Goal: Information Seeking & Learning: Learn about a topic

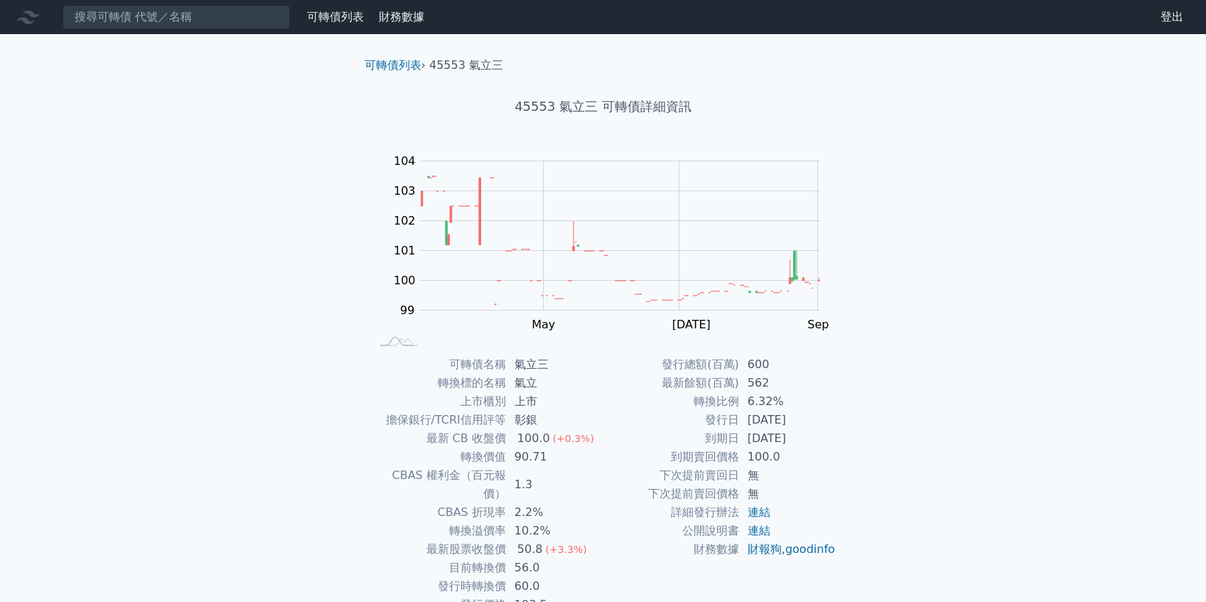
click at [188, 16] on input at bounding box center [176, 17] width 227 height 24
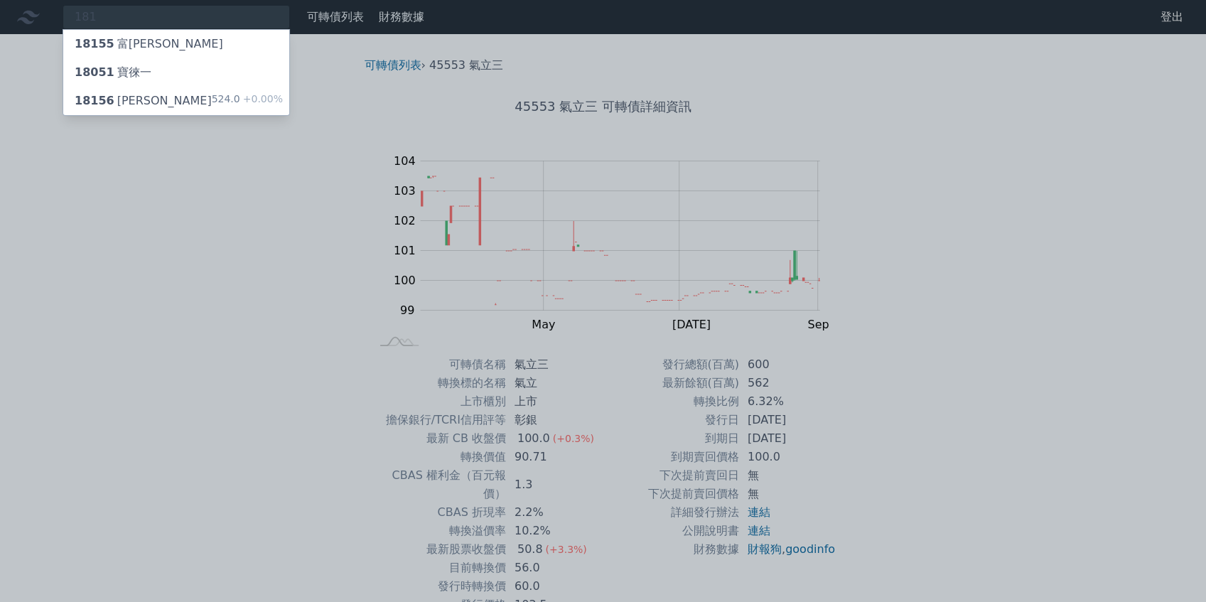
type input "1810"
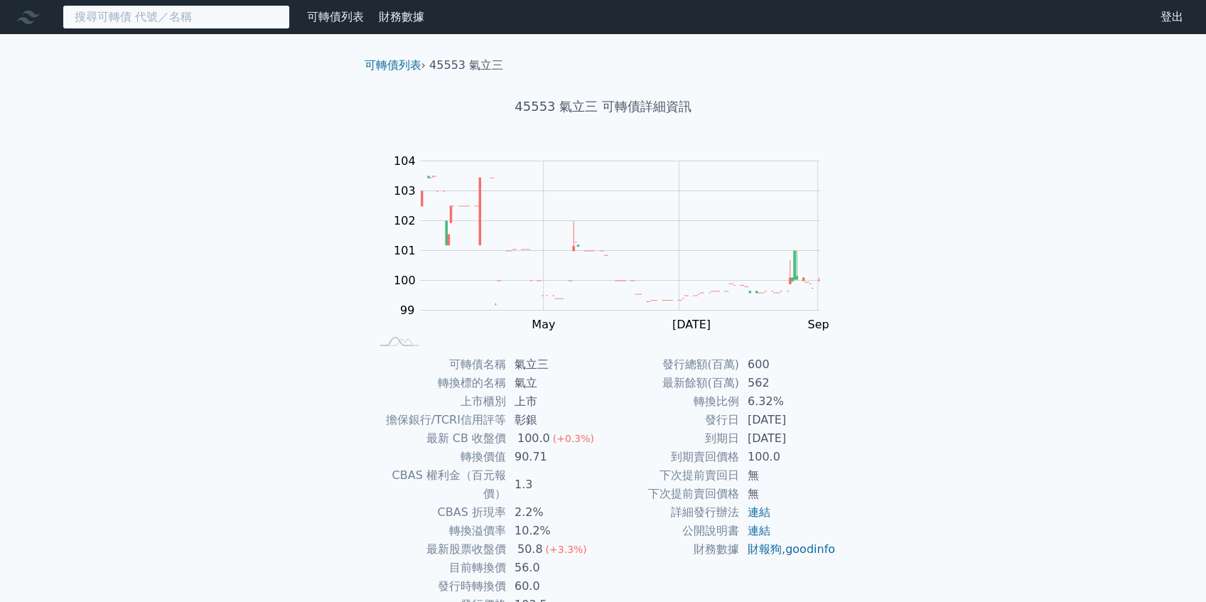
click at [171, 24] on input at bounding box center [176, 17] width 227 height 24
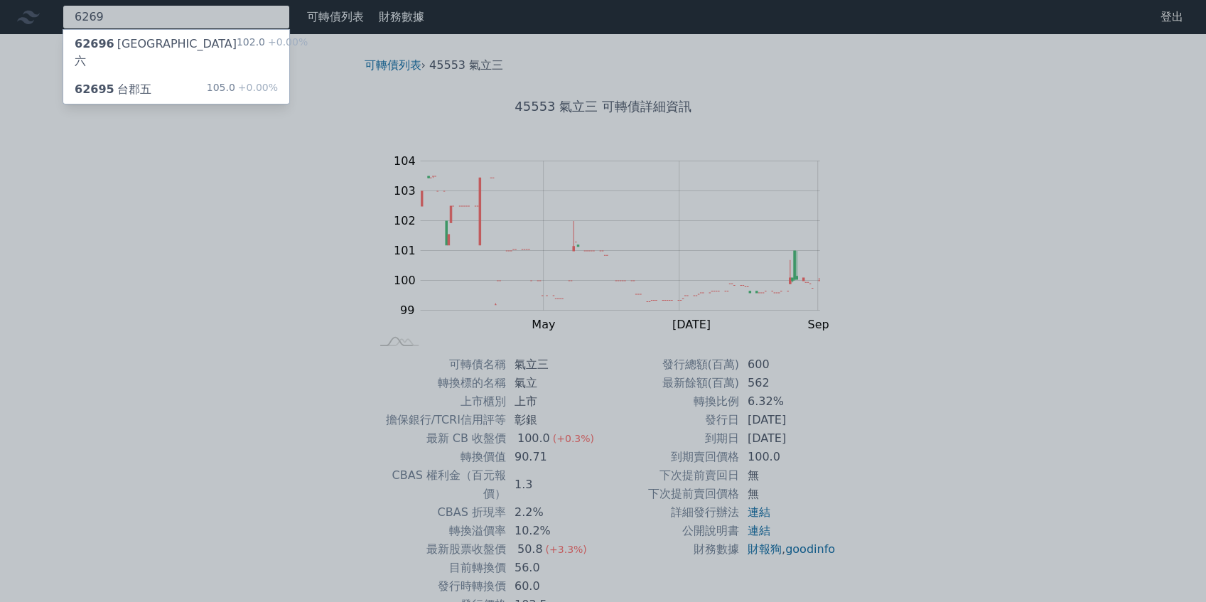
type input "6269"
click at [166, 37] on div "62696 台郡六 102.0 +0.00%" at bounding box center [176, 52] width 226 height 45
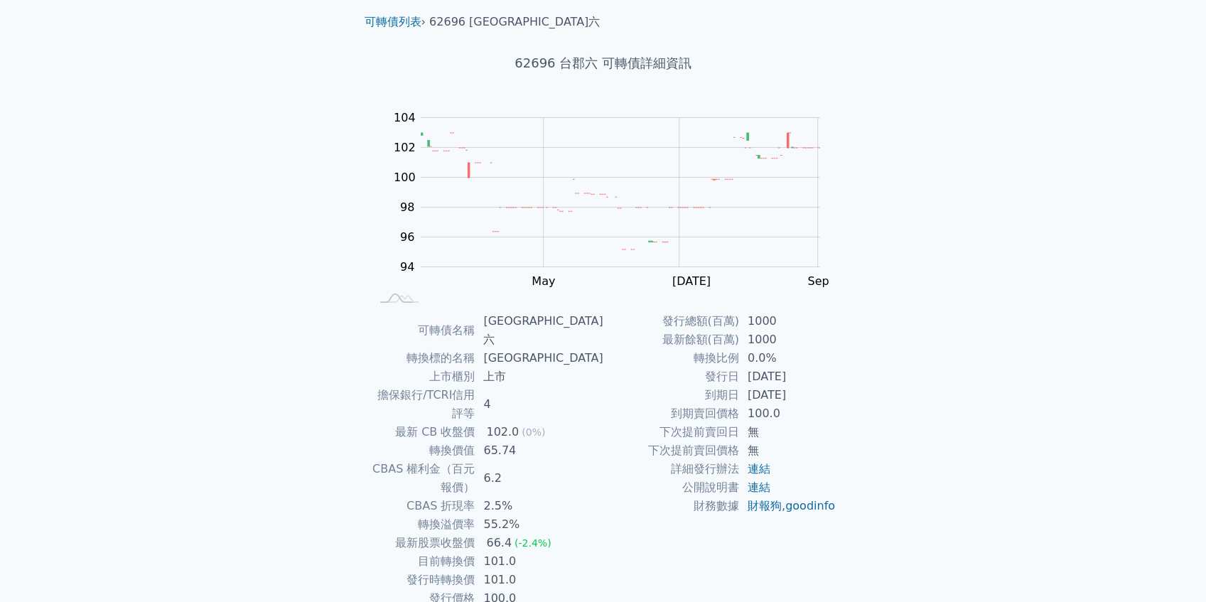
scroll to position [55, 0]
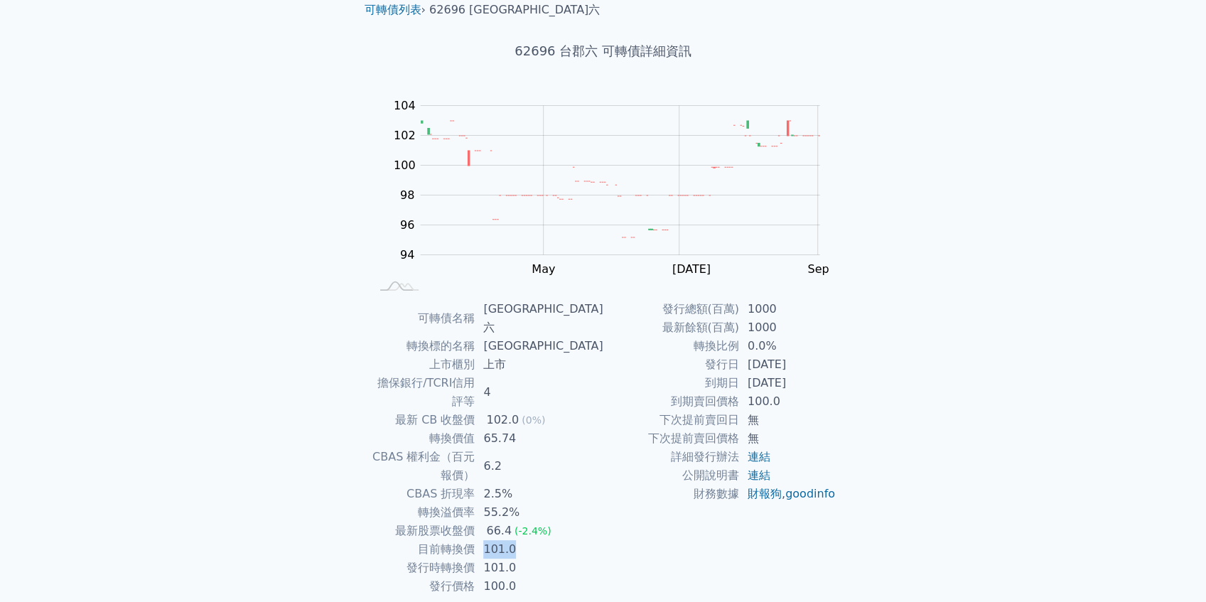
drag, startPoint x: 544, startPoint y: 493, endPoint x: 512, endPoint y: 493, distance: 32.0
click at [512, 540] on td "101.0" at bounding box center [539, 549] width 128 height 18
click at [764, 459] on link "連結" at bounding box center [759, 457] width 23 height 14
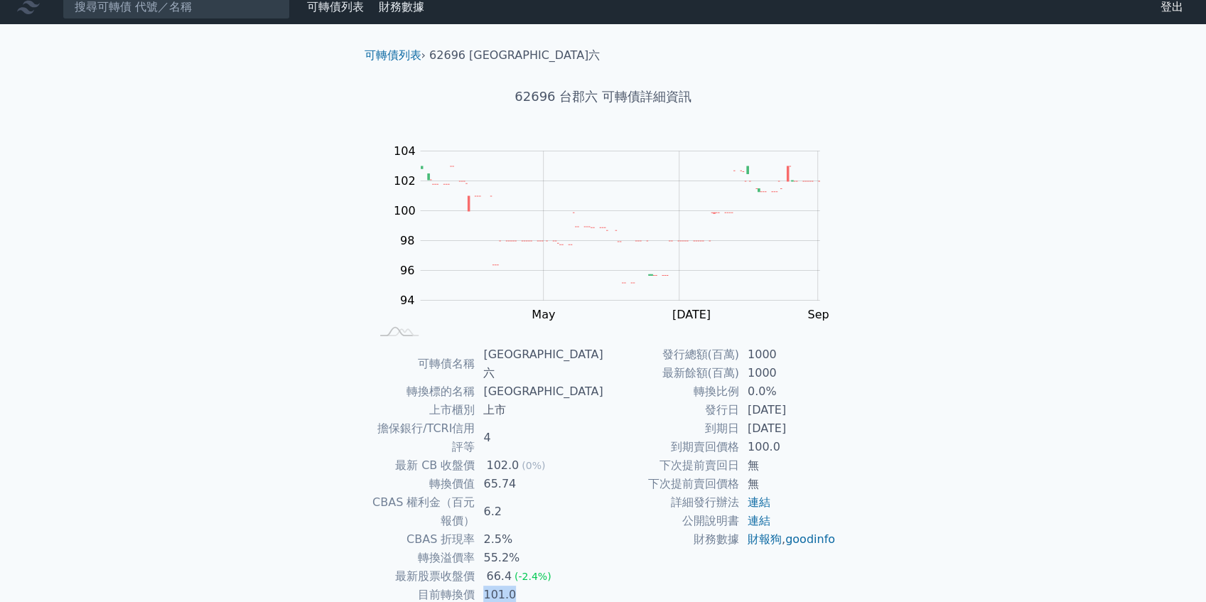
scroll to position [0, 0]
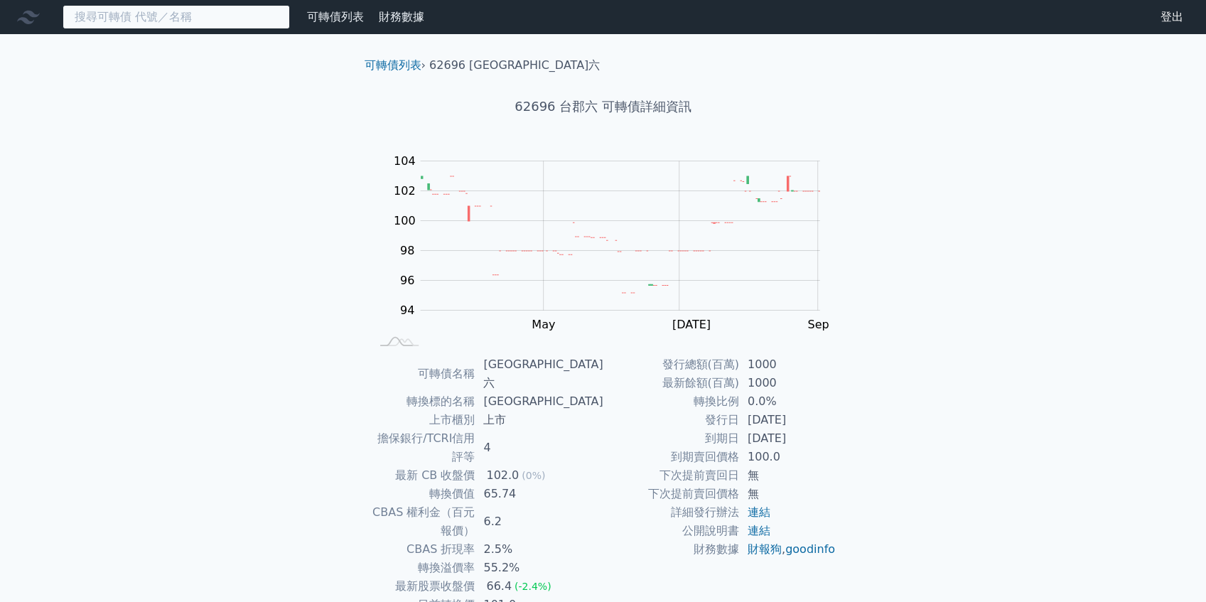
click at [202, 6] on input at bounding box center [176, 17] width 227 height 24
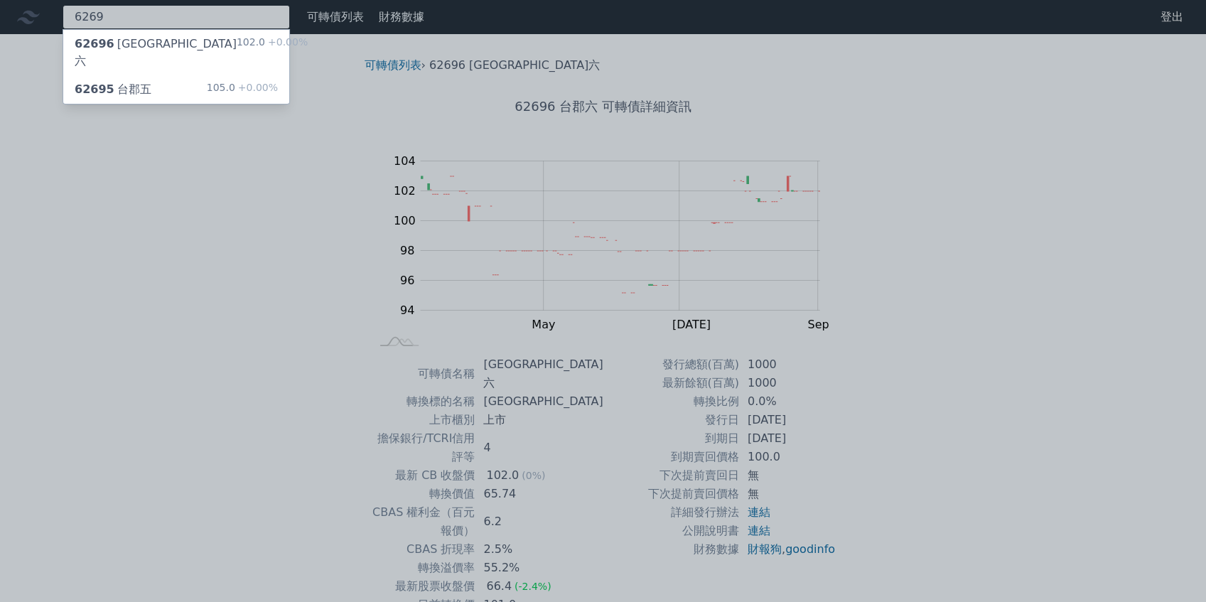
type input "6269"
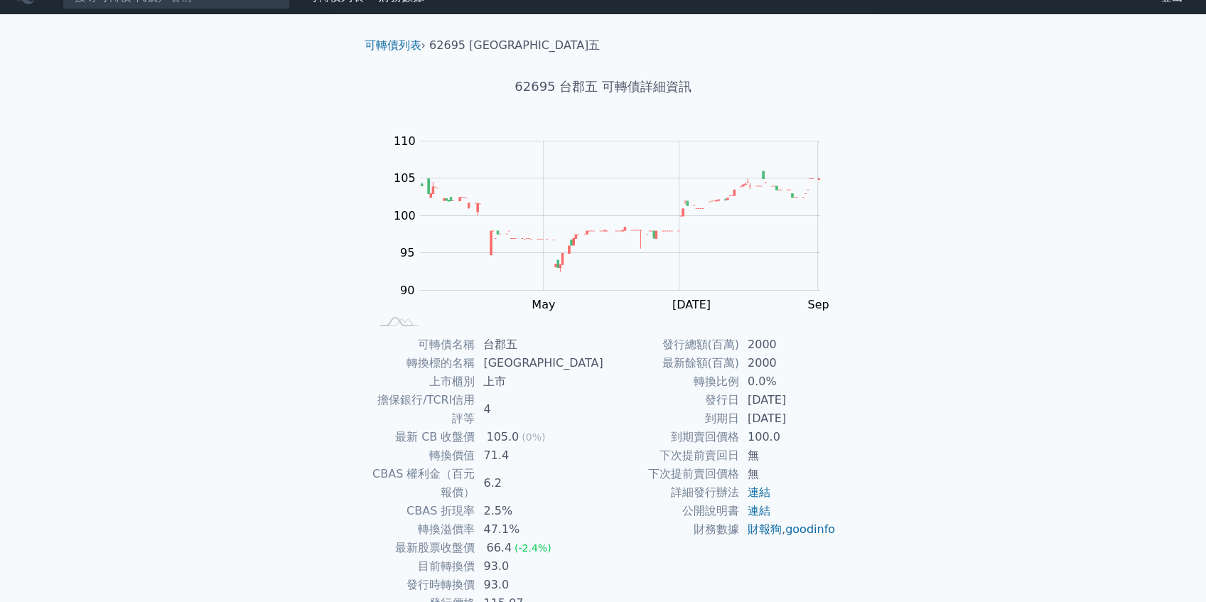
scroll to position [47, 0]
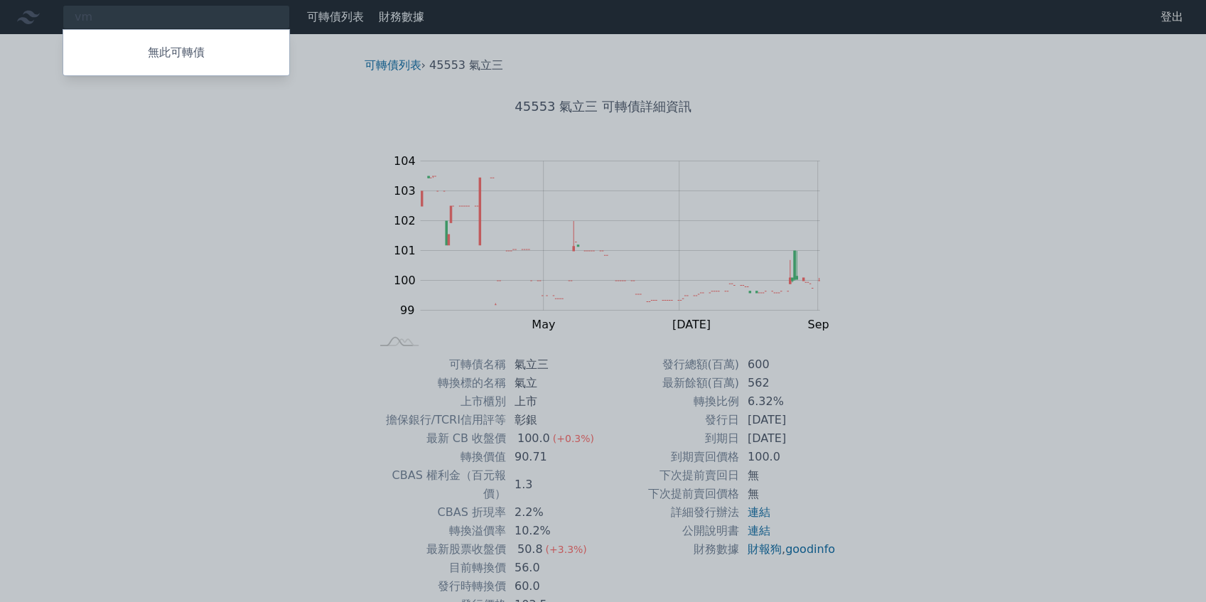
type input "v"
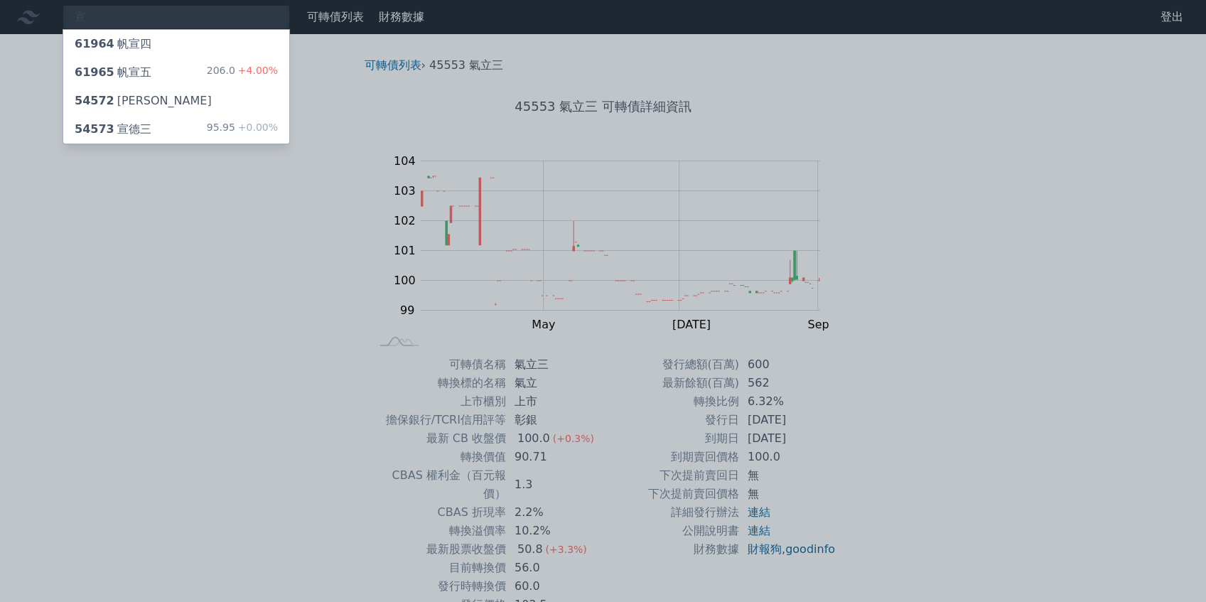
type input "宣"
click at [149, 111] on div "54572 宣德二" at bounding box center [176, 101] width 226 height 28
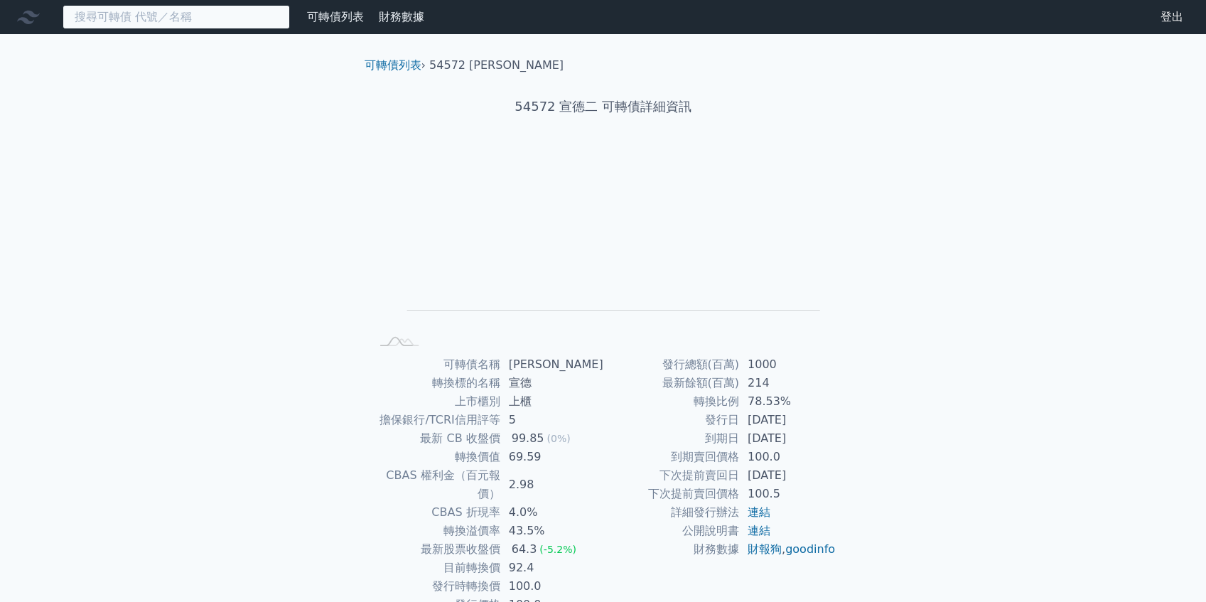
click at [151, 16] on input at bounding box center [176, 17] width 227 height 24
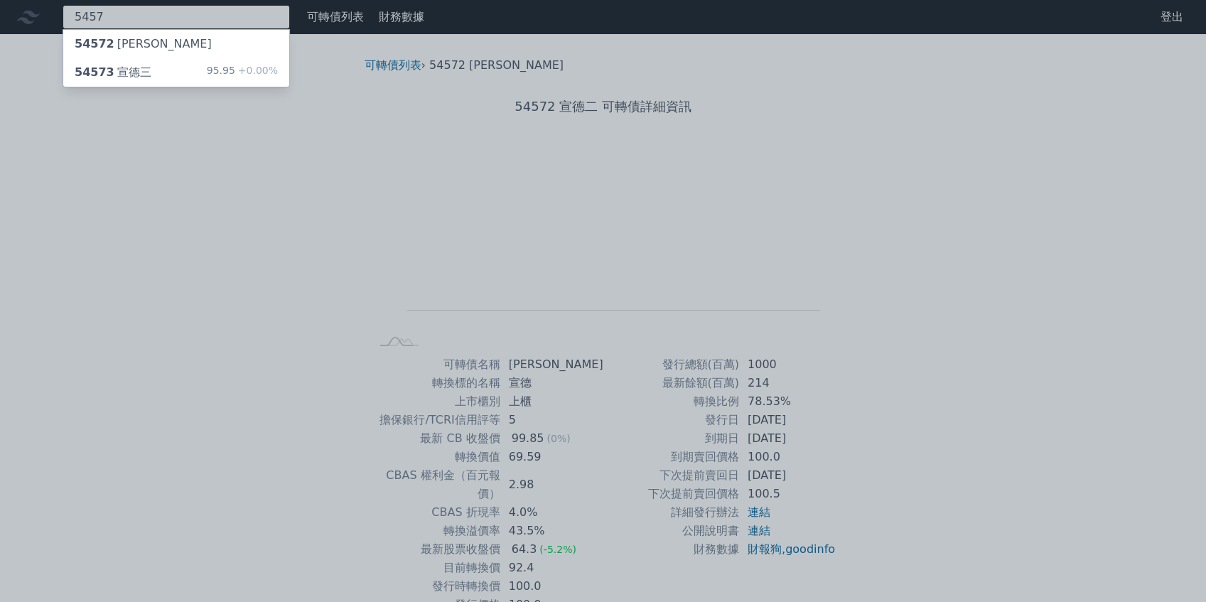
type input "5457"
click at [158, 74] on div "54573 宣德三 95.95 +0.00%" at bounding box center [176, 72] width 226 height 28
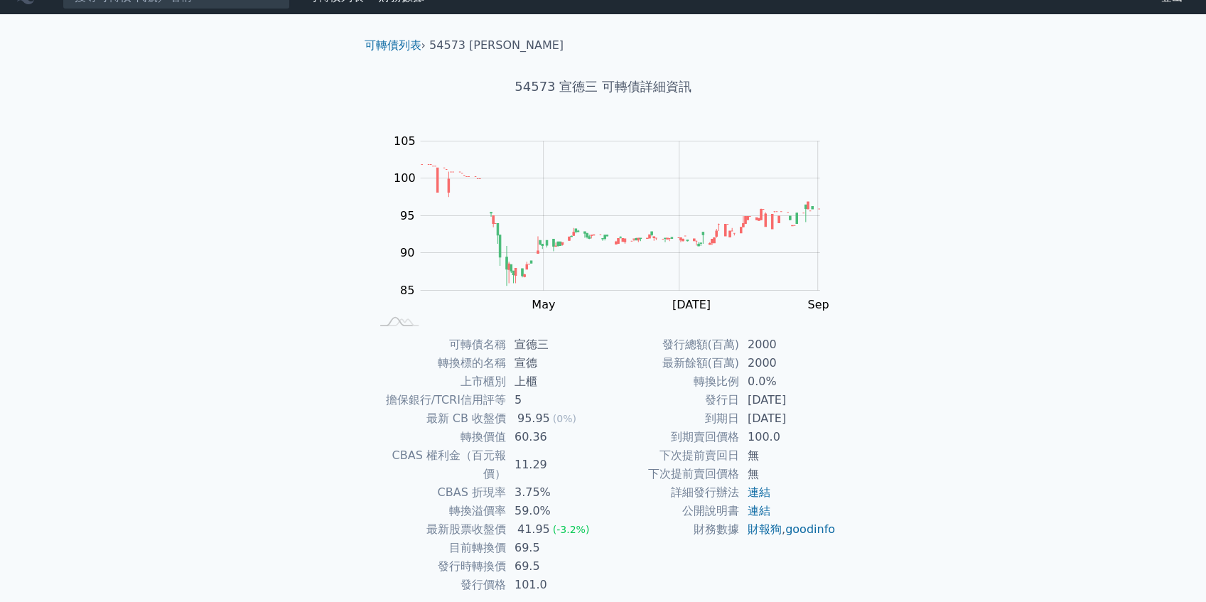
scroll to position [55, 0]
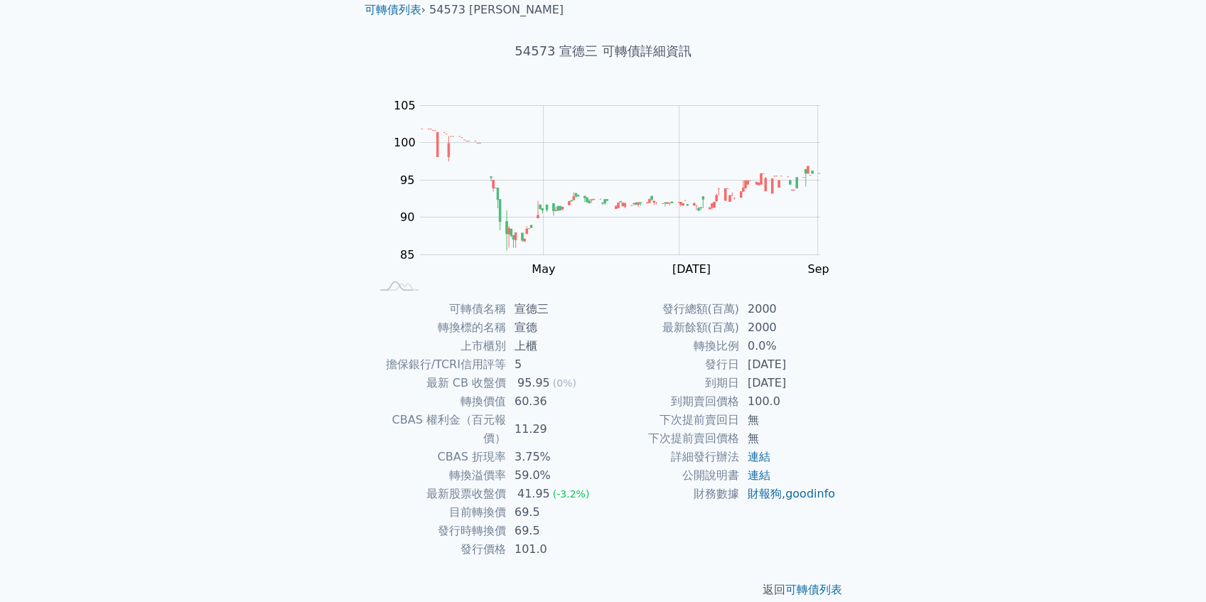
drag, startPoint x: 819, startPoint y: 380, endPoint x: 700, endPoint y: 363, distance: 119.9
click at [700, 363] on tbody "發行總額(百萬) 2000 最新餘額(百萬) 2000 轉換比例 0.0% 發行日 2024-03-06 到期日 2027-03-06 到期賣回價格 100.…" at bounding box center [719, 401] width 233 height 203
